Goal: Find specific page/section: Find specific page/section

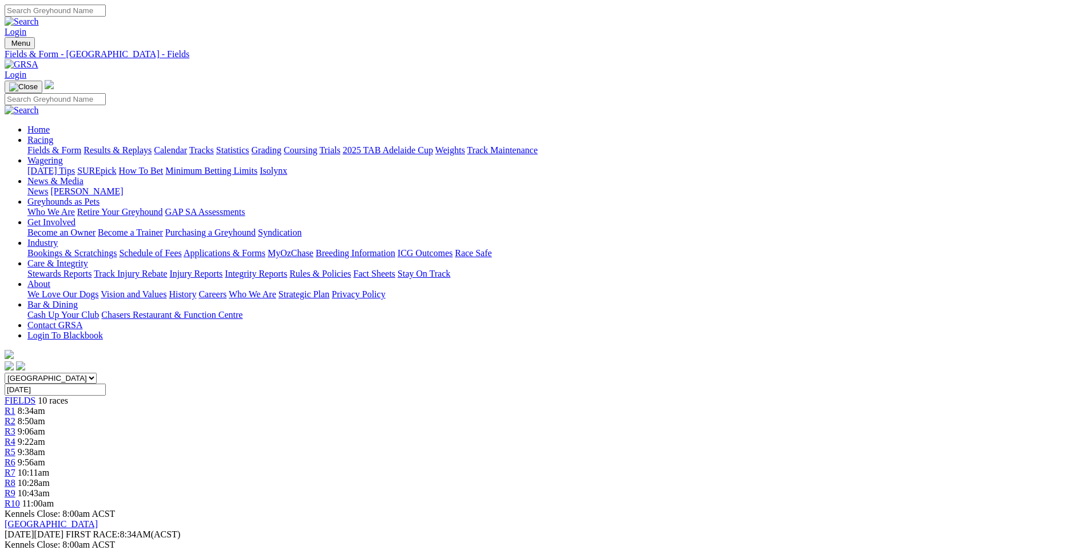
drag, startPoint x: 146, startPoint y: 84, endPoint x: 160, endPoint y: 105, distance: 24.7
click at [81, 145] on link "Fields & Form" at bounding box center [54, 150] width 54 height 10
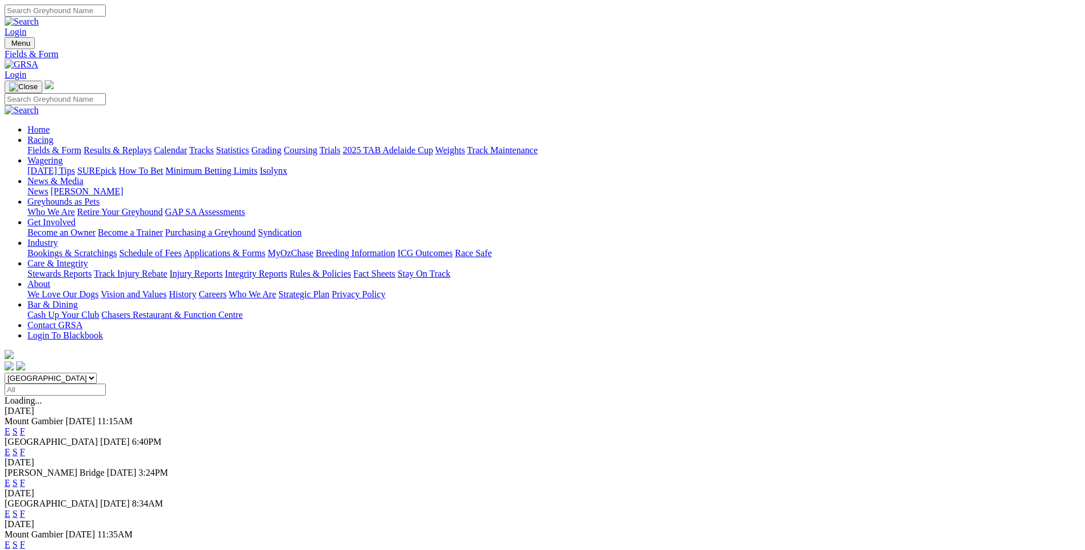
click at [25, 447] on link "F" at bounding box center [22, 452] width 5 height 10
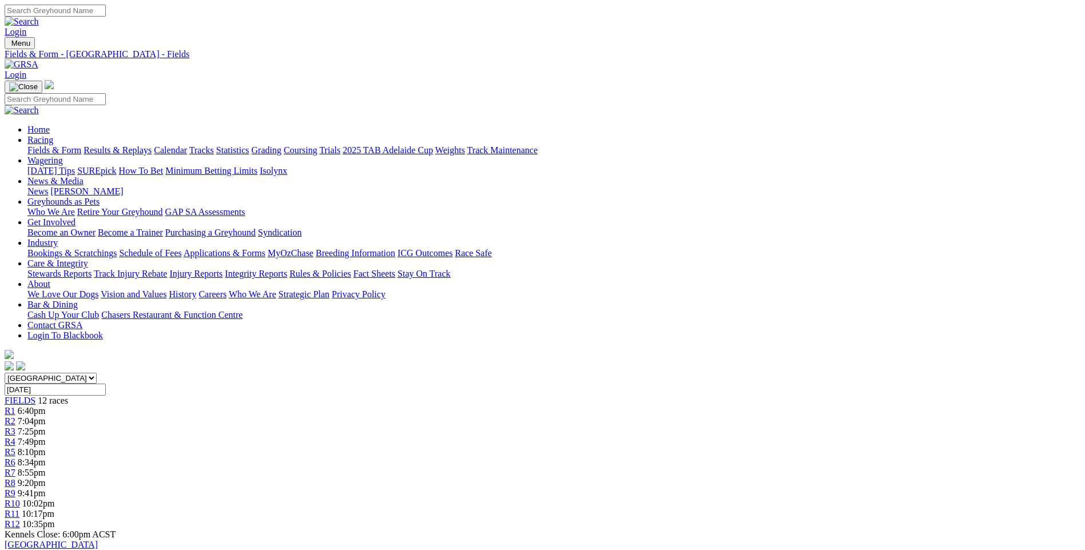
scroll to position [172, 0]
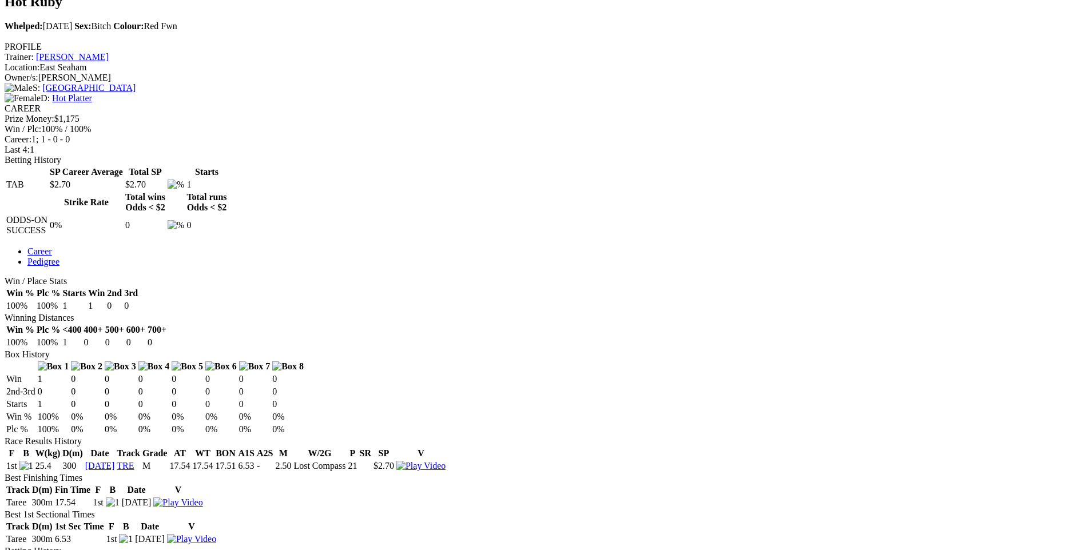
scroll to position [229, 0]
